Goal: Check status

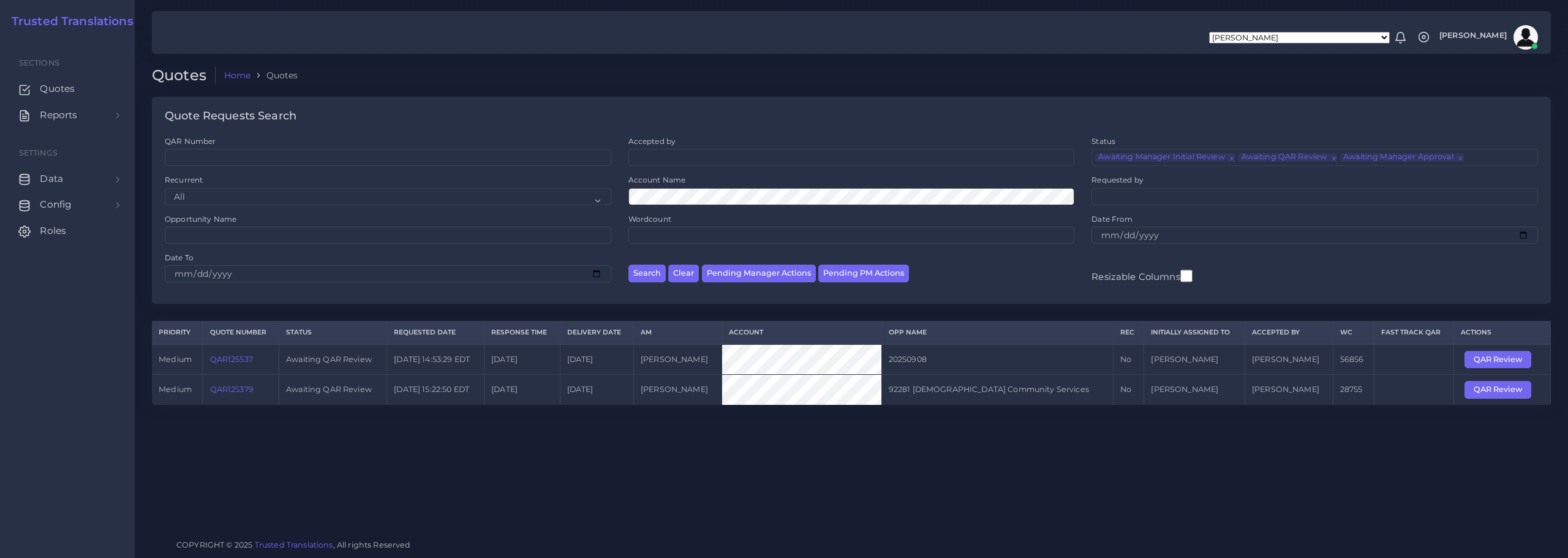
click at [234, 357] on link "QAR125537" at bounding box center [231, 359] width 43 height 9
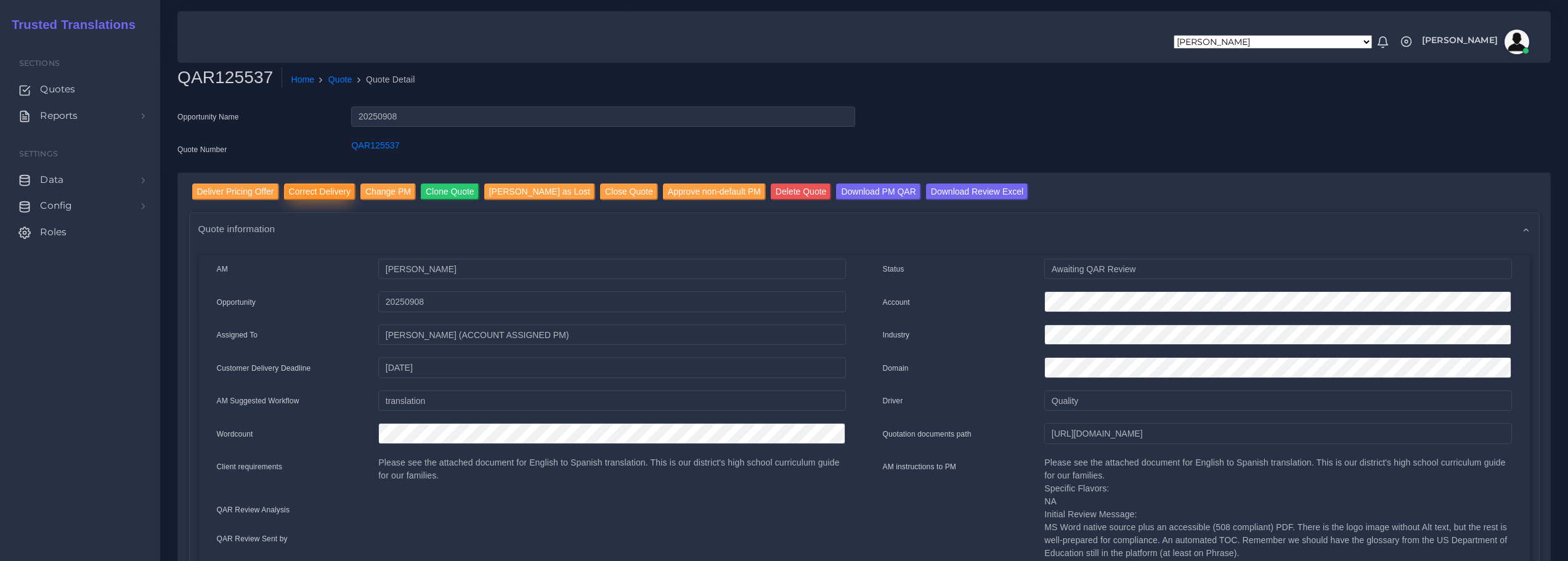
click at [312, 189] on input "Correct Delivery" at bounding box center [319, 192] width 72 height 17
